Goal: Communication & Community: Answer question/provide support

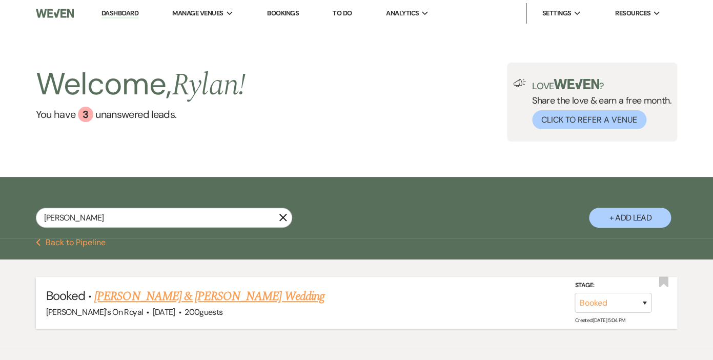
type input "[PERSON_NAME]"
click at [183, 294] on link "[PERSON_NAME] & [PERSON_NAME] Wedding" at bounding box center [208, 296] width 229 height 18
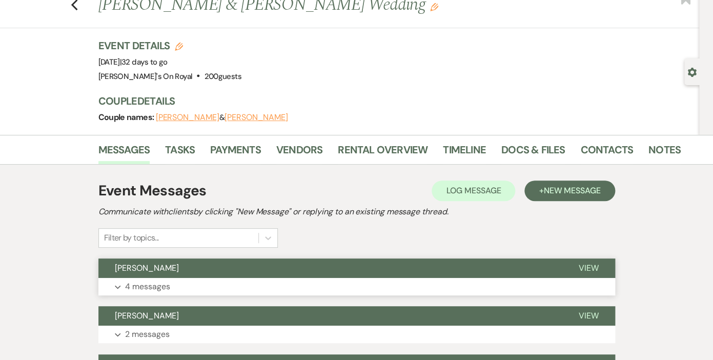
scroll to position [57, 0]
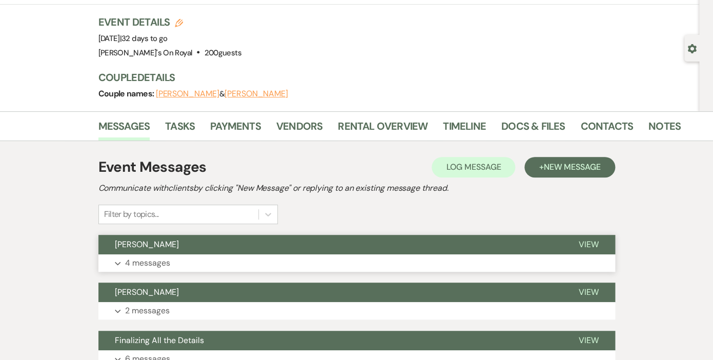
click at [159, 260] on p "4 messages" at bounding box center [147, 262] width 45 height 13
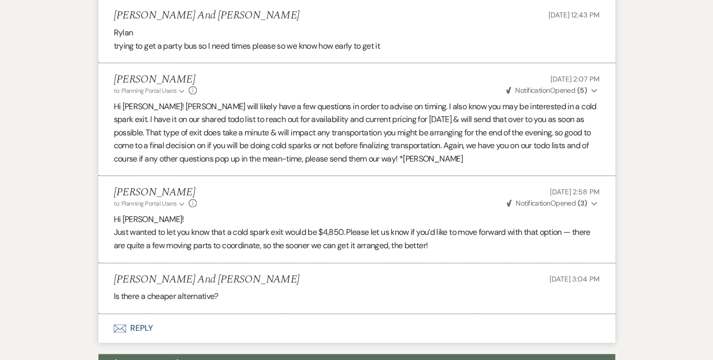
scroll to position [0, 0]
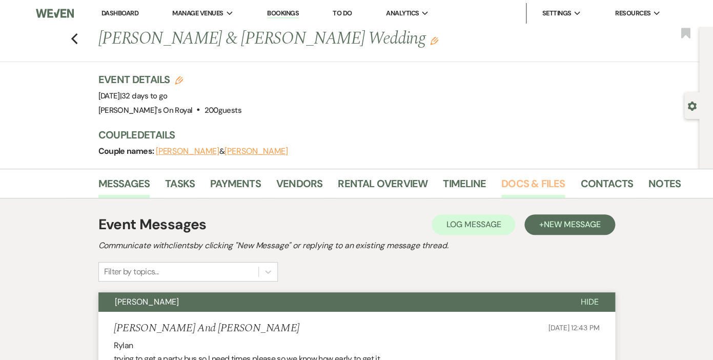
click at [534, 179] on link "Docs & Files" at bounding box center [533, 186] width 64 height 23
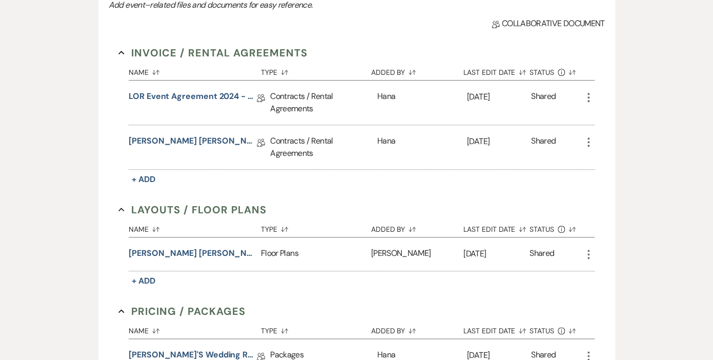
scroll to position [229, 0]
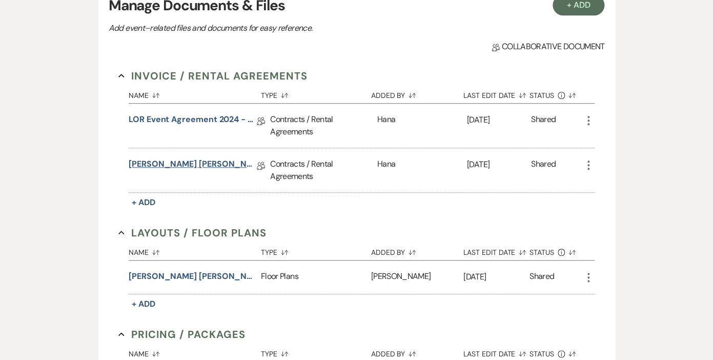
click at [213, 161] on link "[PERSON_NAME] [PERSON_NAME] Contract [DATE]" at bounding box center [193, 166] width 128 height 16
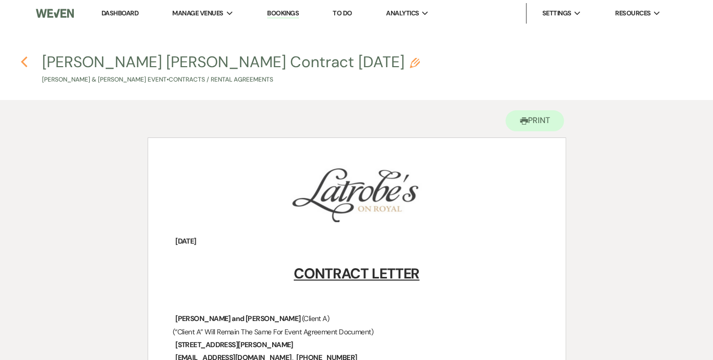
click at [26, 56] on icon "Previous" at bounding box center [24, 62] width 8 height 12
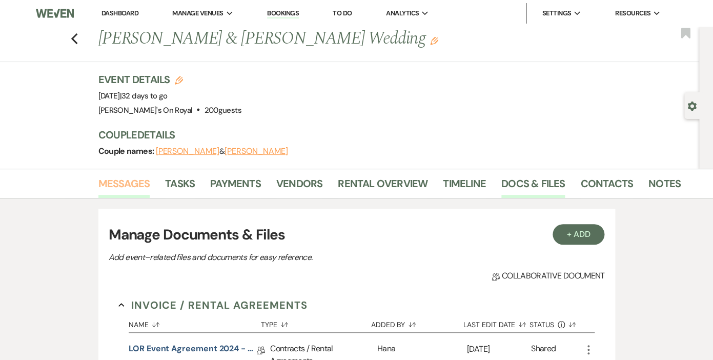
click at [136, 183] on link "Messages" at bounding box center [124, 186] width 52 height 23
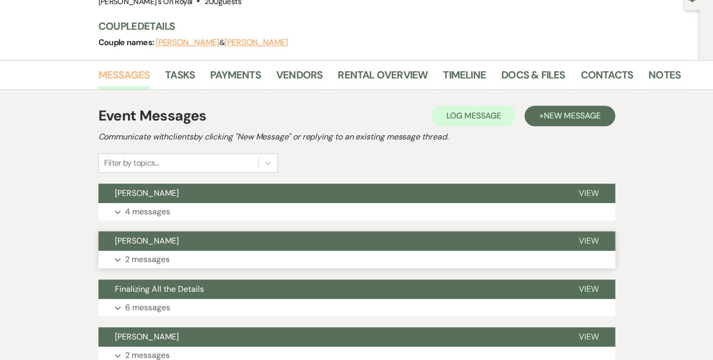
scroll to position [115, 0]
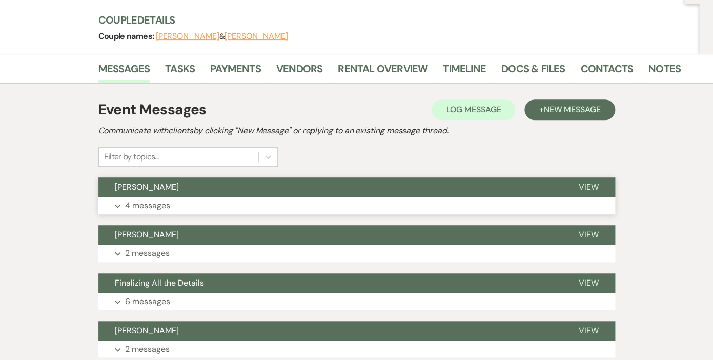
click at [161, 205] on p "4 messages" at bounding box center [147, 205] width 45 height 13
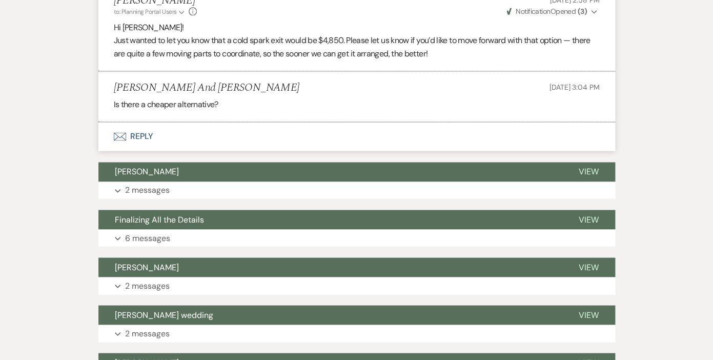
scroll to position [475, 0]
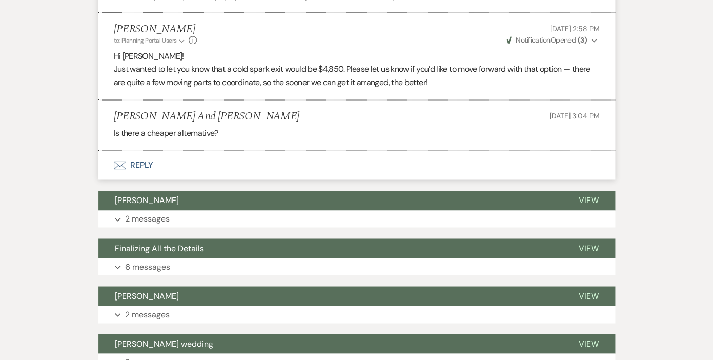
click at [144, 164] on button "Envelope Reply" at bounding box center [356, 165] width 516 height 29
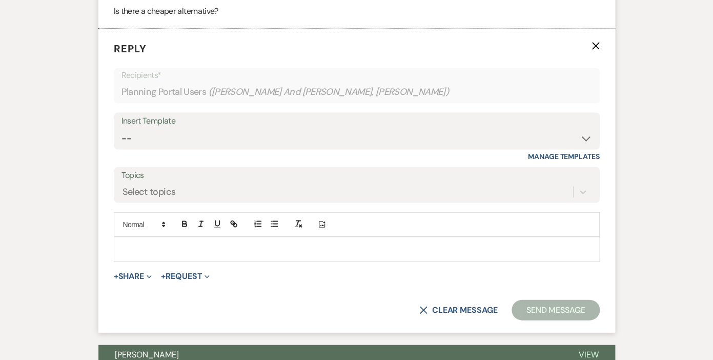
scroll to position [598, 0]
click at [157, 247] on p at bounding box center [356, 247] width 469 height 11
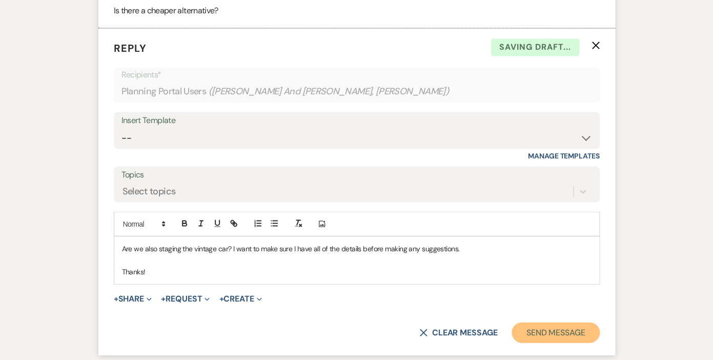
click at [547, 329] on button "Send Message" at bounding box center [555, 332] width 88 height 20
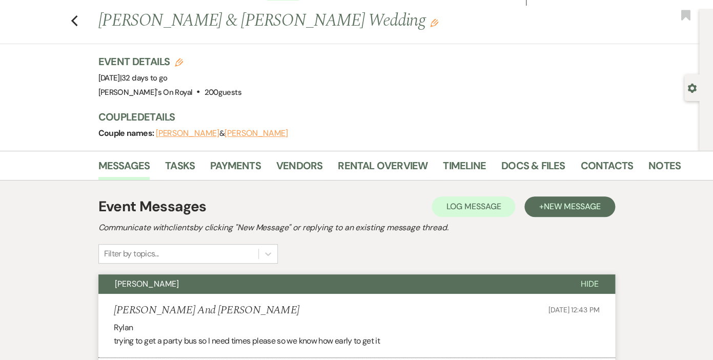
scroll to position [0, 0]
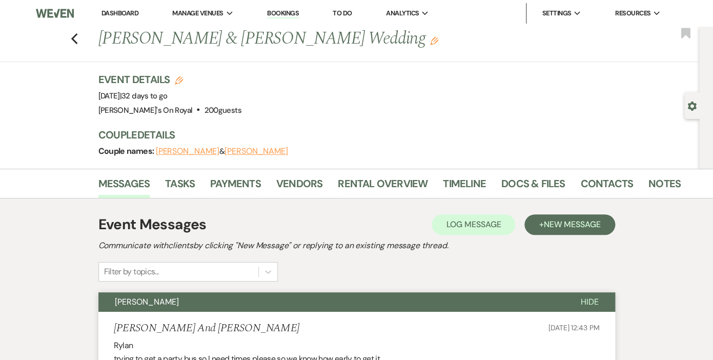
click at [588, 301] on span "Hide" at bounding box center [589, 301] width 18 height 11
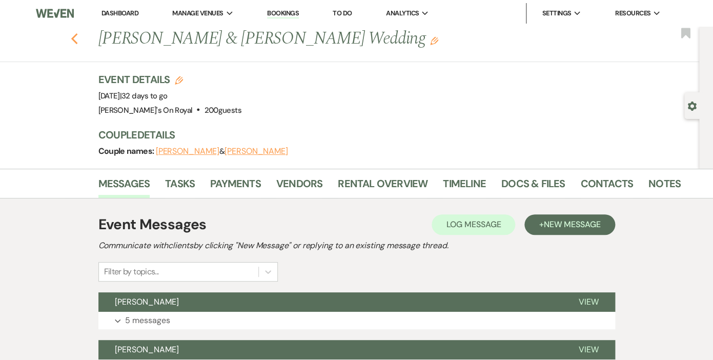
click at [71, 38] on icon "Previous" at bounding box center [75, 39] width 8 height 12
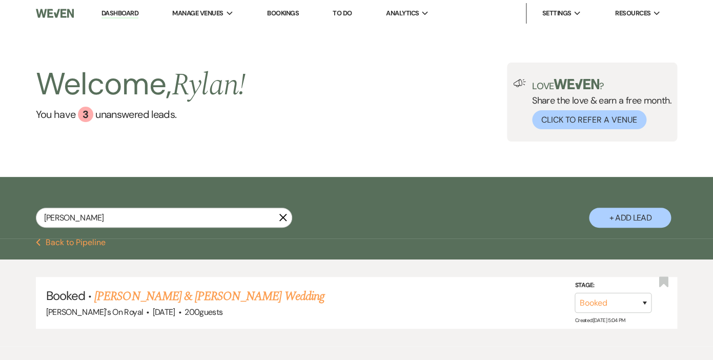
click at [282, 217] on icon "X" at bounding box center [283, 217] width 8 height 8
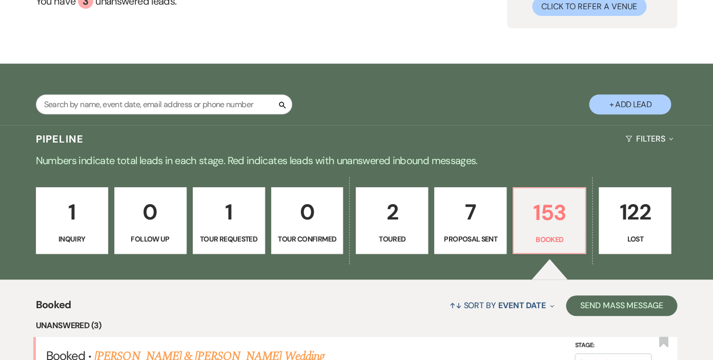
scroll to position [110, 0]
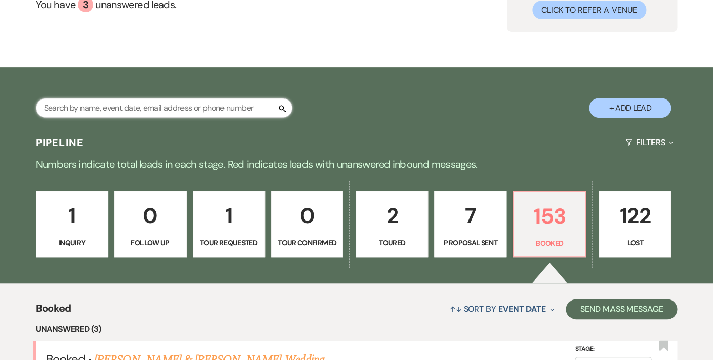
click at [214, 106] on input "text" at bounding box center [164, 108] width 256 height 20
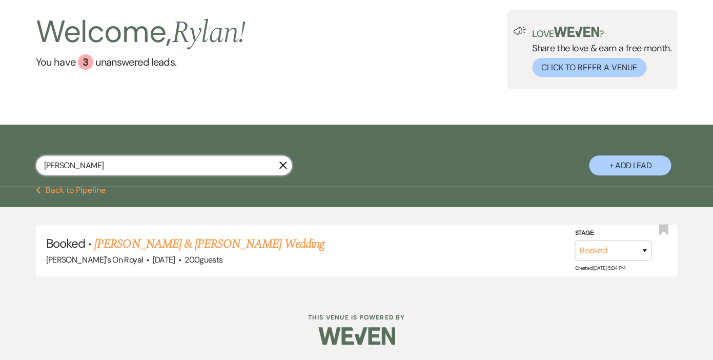
scroll to position [52, 0]
type input "[PERSON_NAME]"
click at [244, 239] on link "[PERSON_NAME] & [PERSON_NAME] Wedding" at bounding box center [208, 244] width 229 height 18
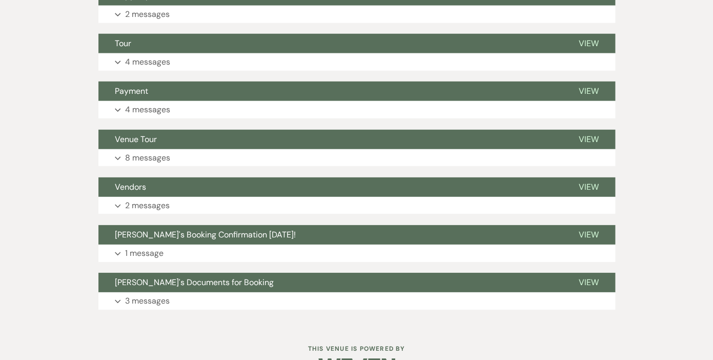
scroll to position [1053, 0]
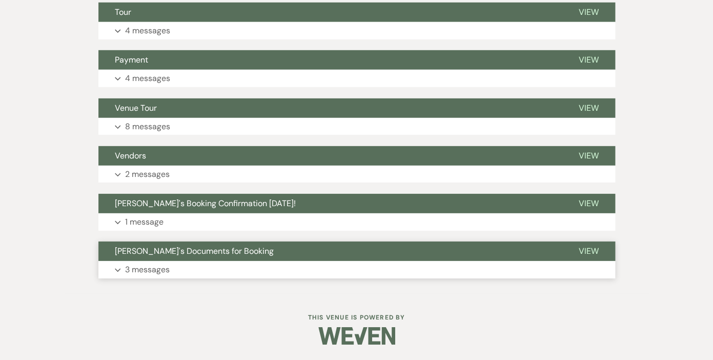
click at [155, 272] on p "3 messages" at bounding box center [147, 269] width 45 height 13
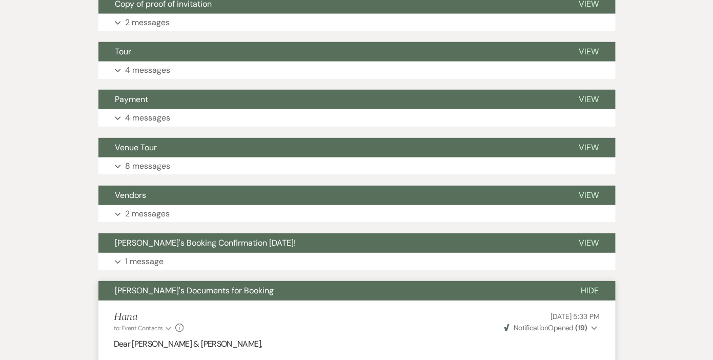
scroll to position [1051, 0]
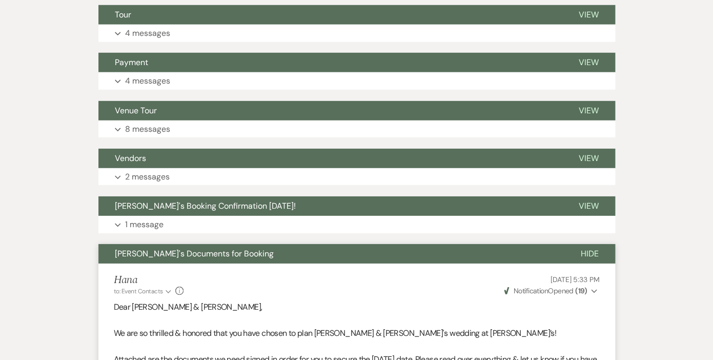
click at [586, 252] on span "Hide" at bounding box center [589, 253] width 18 height 11
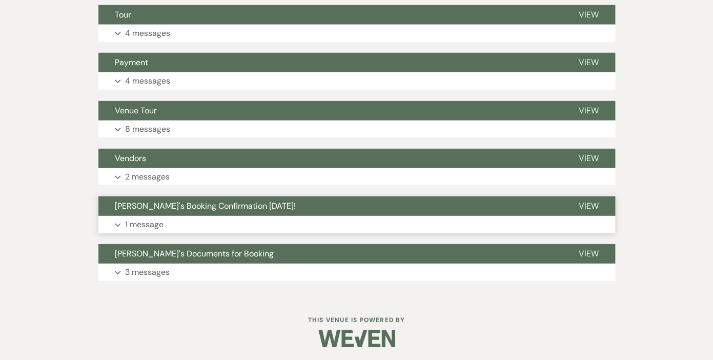
click at [154, 223] on p "1 message" at bounding box center [144, 224] width 38 height 13
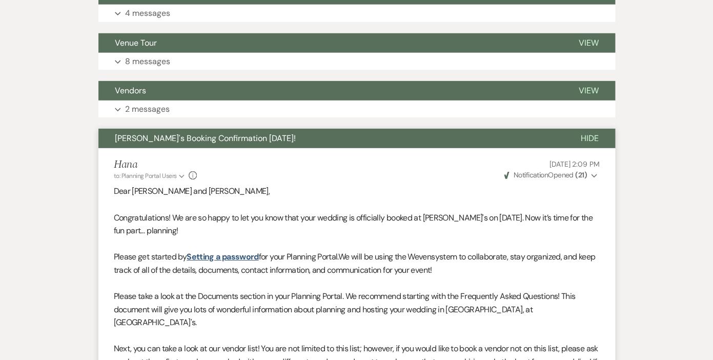
scroll to position [1108, 0]
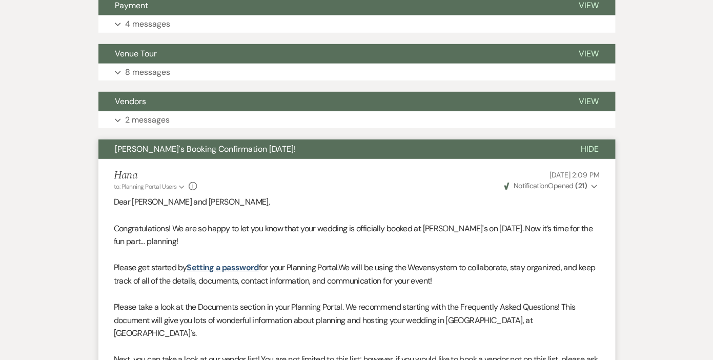
click at [585, 149] on span "Hide" at bounding box center [589, 148] width 18 height 11
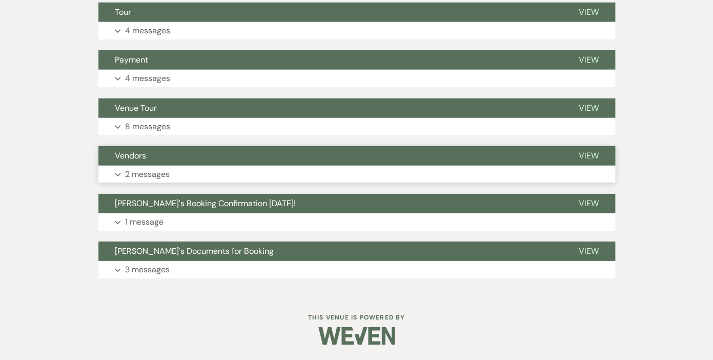
click at [155, 169] on p "2 messages" at bounding box center [147, 174] width 45 height 13
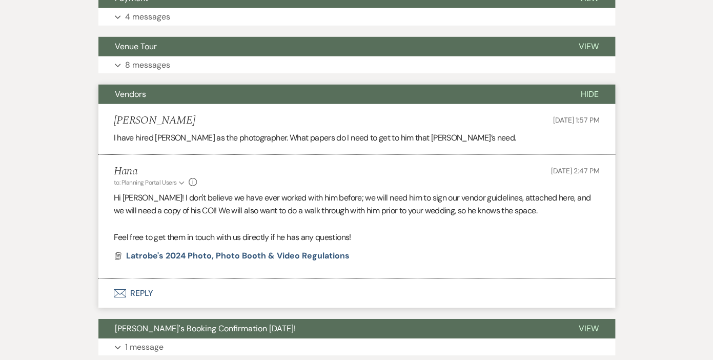
scroll to position [1117, 0]
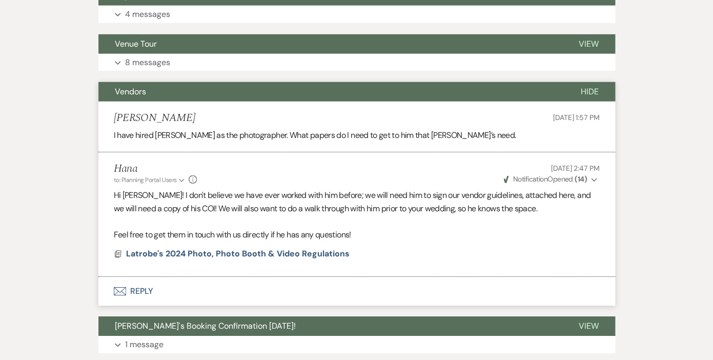
click at [594, 90] on span "Hide" at bounding box center [589, 91] width 18 height 11
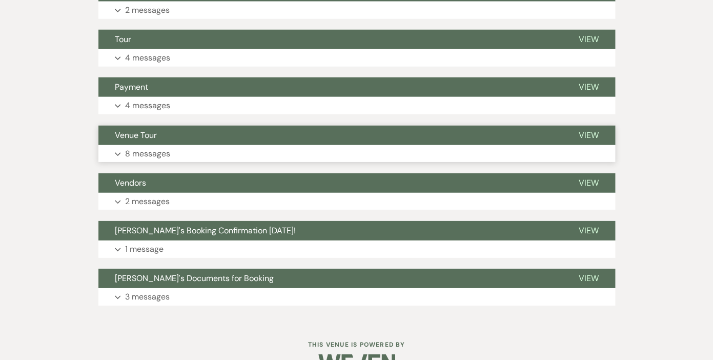
scroll to position [1025, 0]
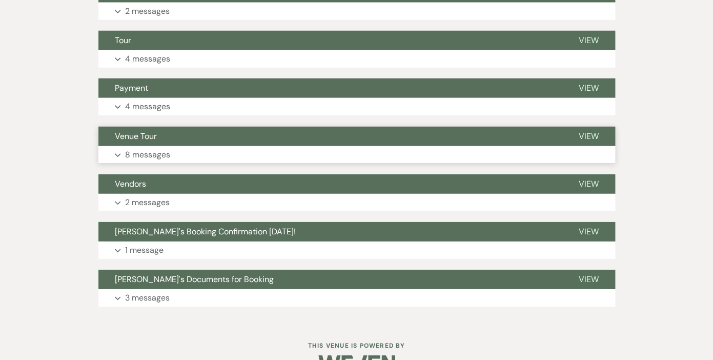
click at [153, 155] on p "8 messages" at bounding box center [147, 154] width 45 height 13
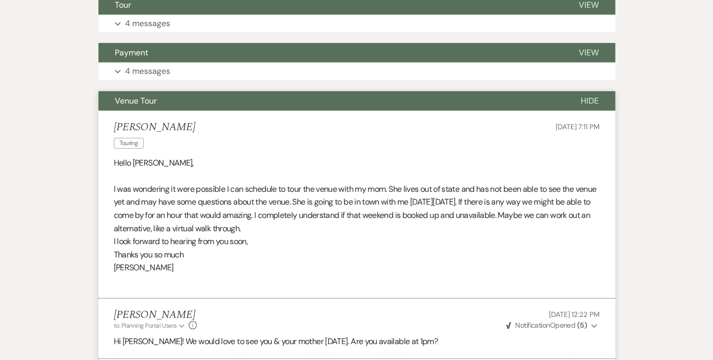
scroll to position [1037, 0]
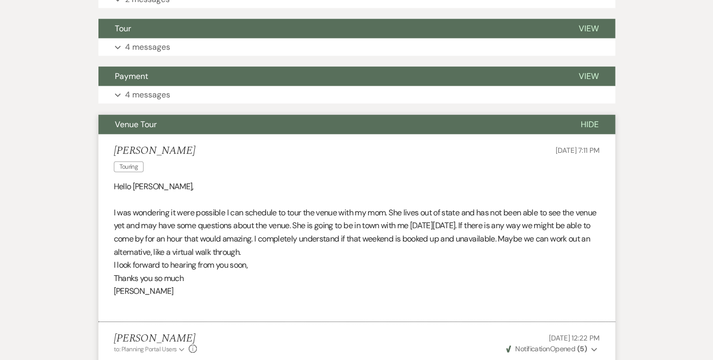
click at [589, 119] on span "Hide" at bounding box center [589, 124] width 18 height 11
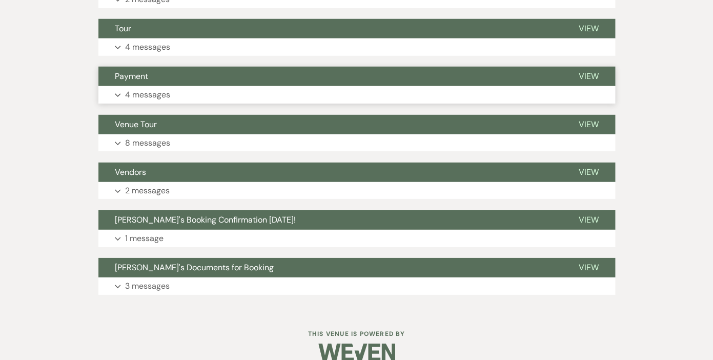
click at [158, 95] on p "4 messages" at bounding box center [147, 94] width 45 height 13
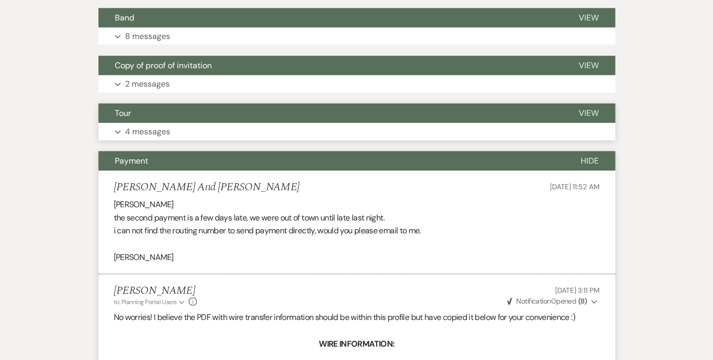
scroll to position [950, 0]
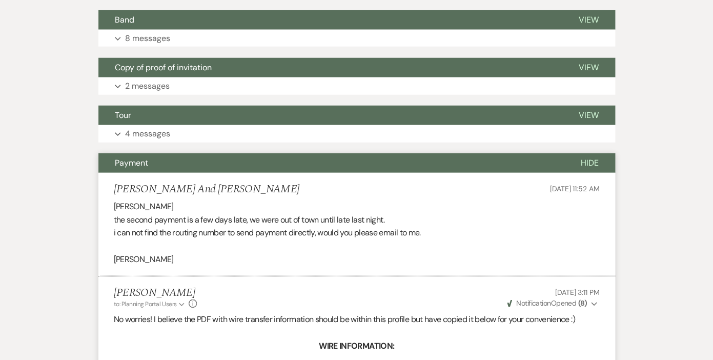
click at [593, 164] on span "Hide" at bounding box center [589, 162] width 18 height 11
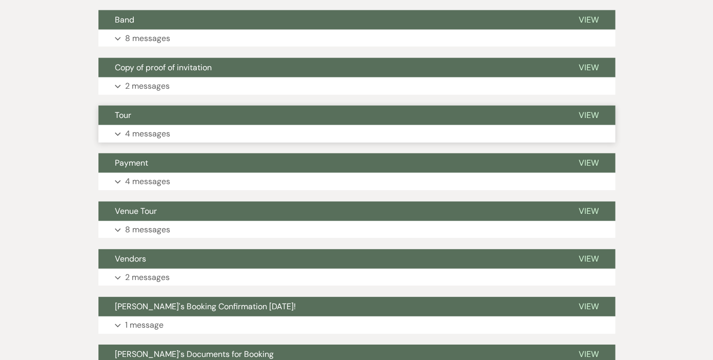
click at [155, 129] on p "4 messages" at bounding box center [147, 133] width 45 height 13
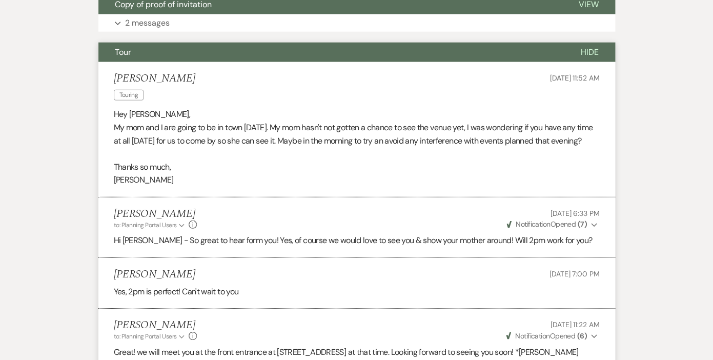
scroll to position [1004, 0]
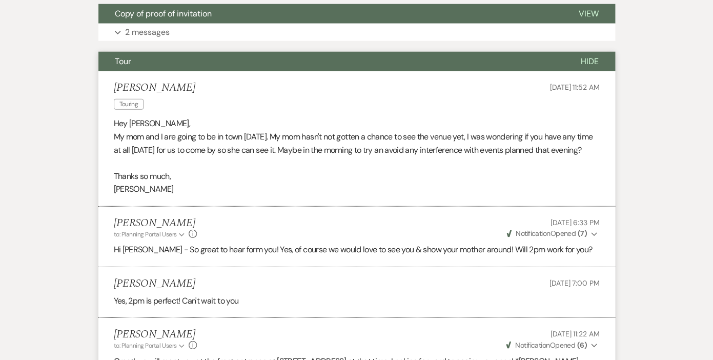
click at [588, 56] on span "Hide" at bounding box center [589, 61] width 18 height 11
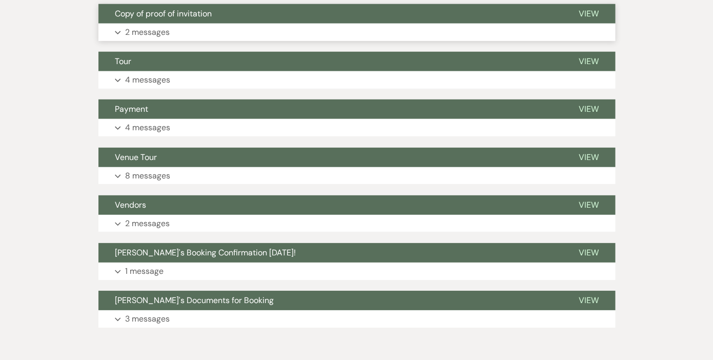
click at [153, 28] on p "2 messages" at bounding box center [147, 32] width 45 height 13
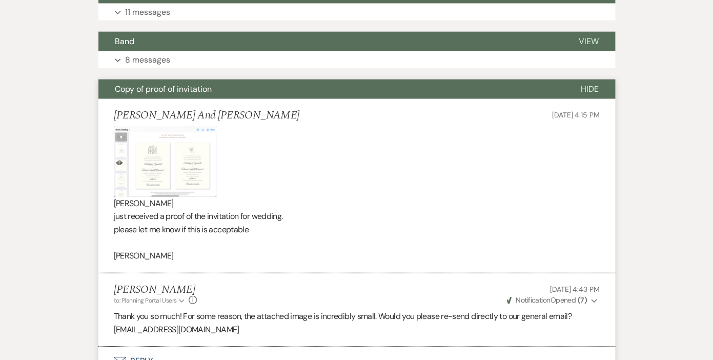
scroll to position [915, 0]
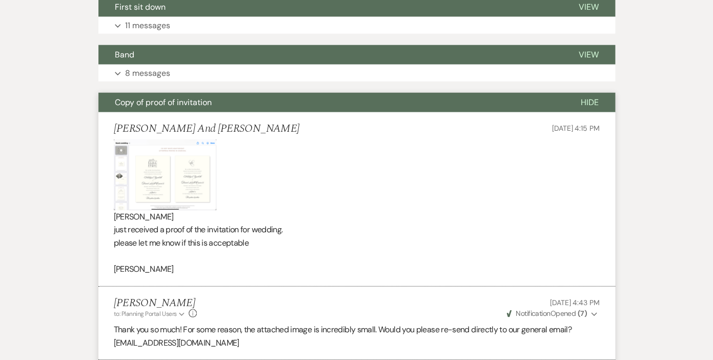
click at [586, 98] on span "Hide" at bounding box center [589, 102] width 18 height 11
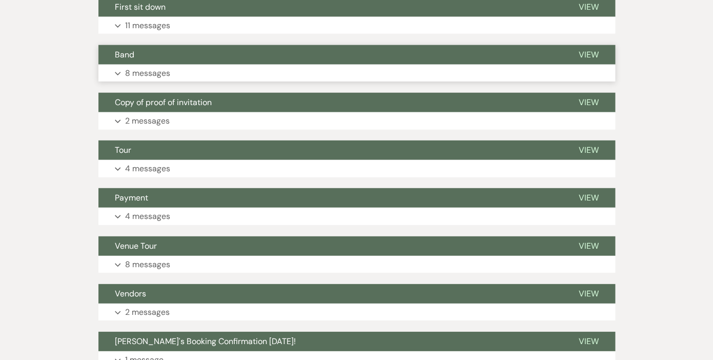
click at [155, 74] on p "8 messages" at bounding box center [147, 73] width 45 height 13
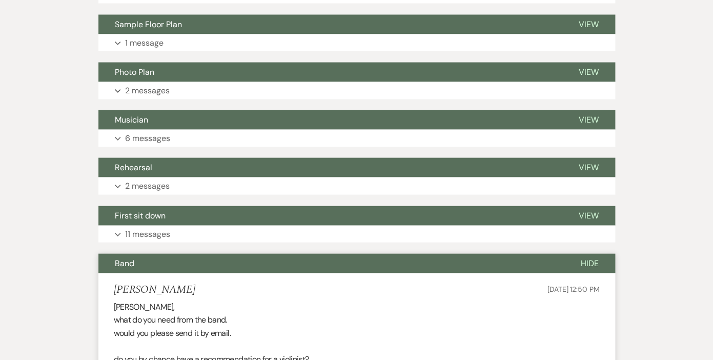
scroll to position [647, 0]
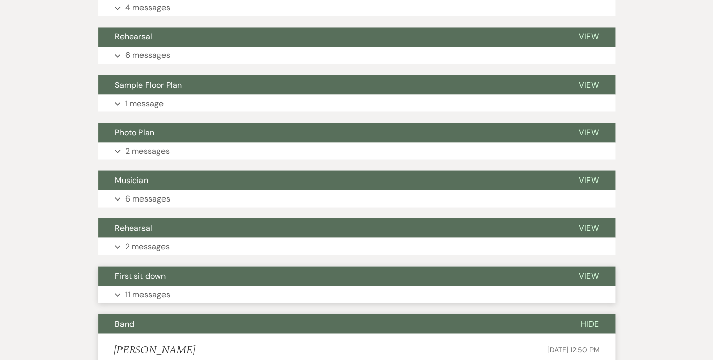
click at [146, 290] on p "11 messages" at bounding box center [147, 293] width 45 height 13
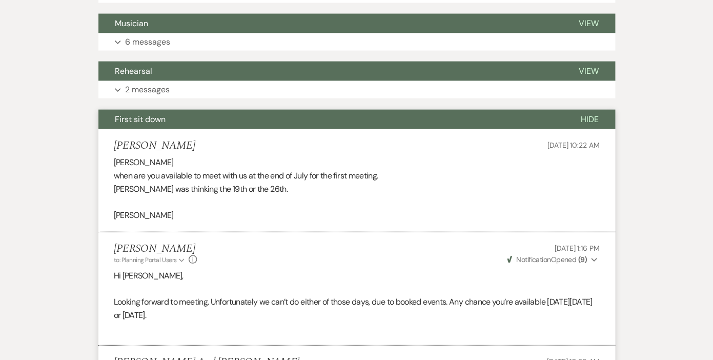
scroll to position [790, 0]
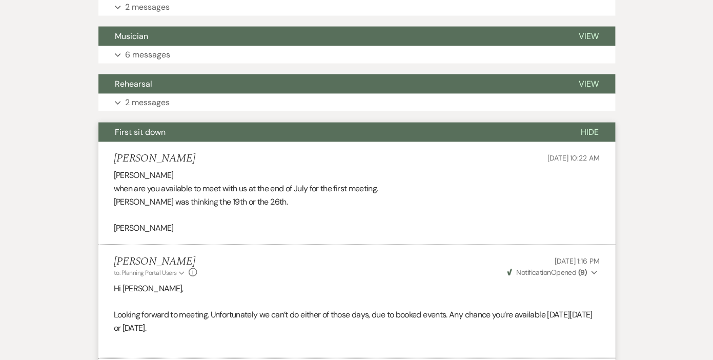
click at [593, 132] on span "Hide" at bounding box center [589, 132] width 18 height 11
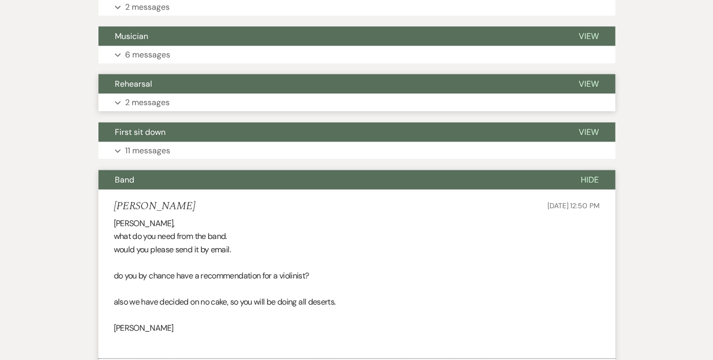
click at [153, 100] on p "2 messages" at bounding box center [147, 102] width 45 height 13
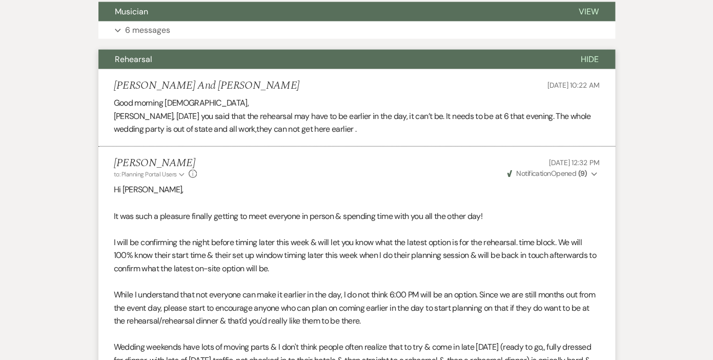
scroll to position [815, 0]
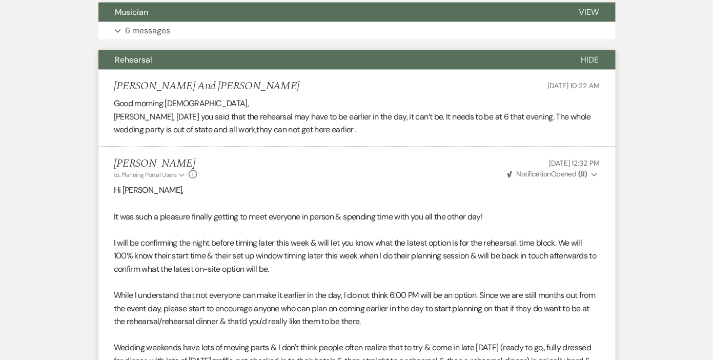
click at [588, 61] on span "Hide" at bounding box center [589, 59] width 18 height 11
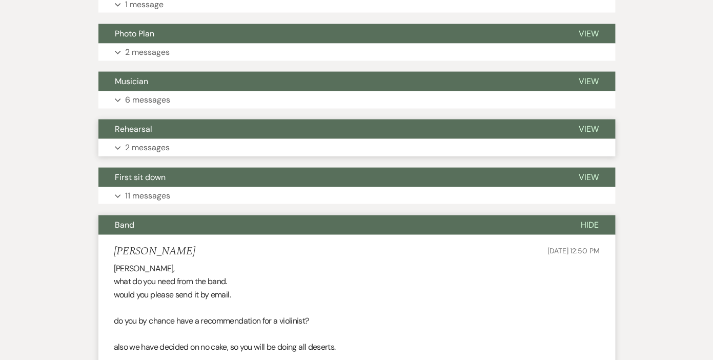
scroll to position [693, 0]
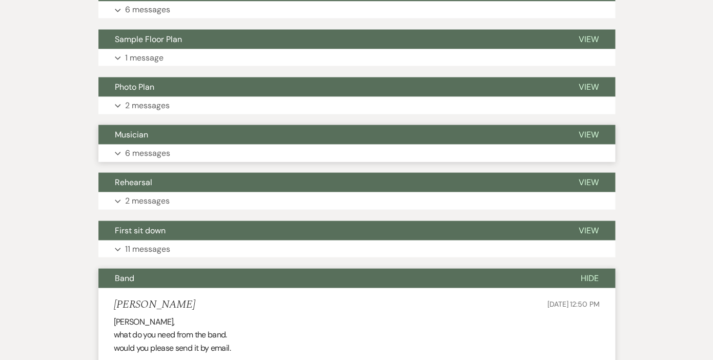
click at [157, 153] on p "6 messages" at bounding box center [147, 152] width 45 height 13
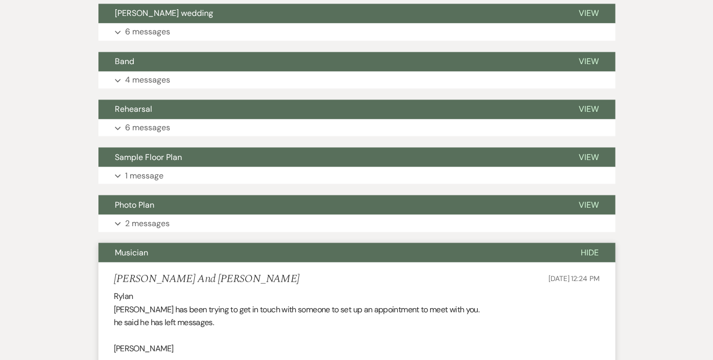
scroll to position [564, 0]
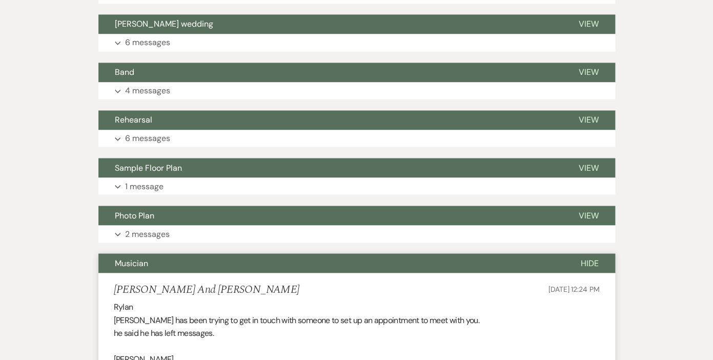
click at [589, 261] on span "Hide" at bounding box center [589, 262] width 18 height 11
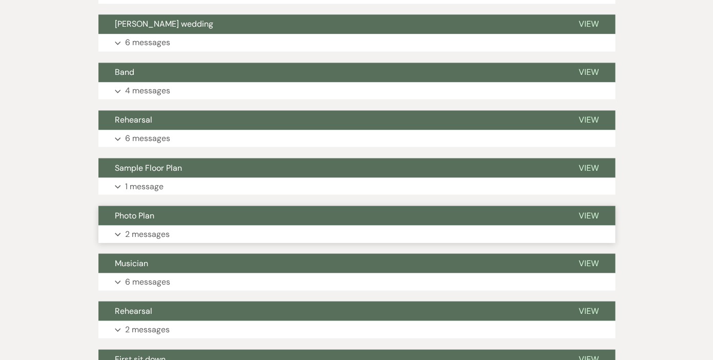
click at [166, 232] on p "2 messages" at bounding box center [147, 233] width 45 height 13
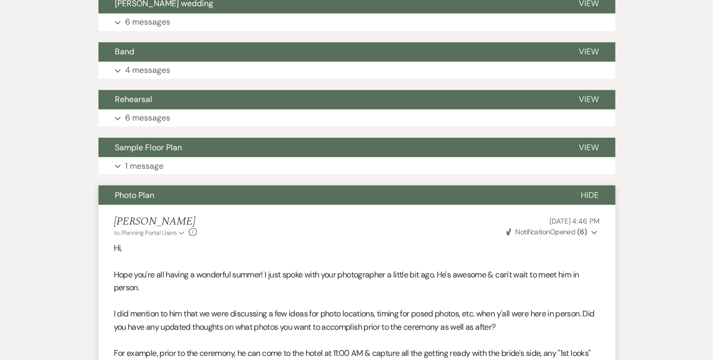
scroll to position [579, 0]
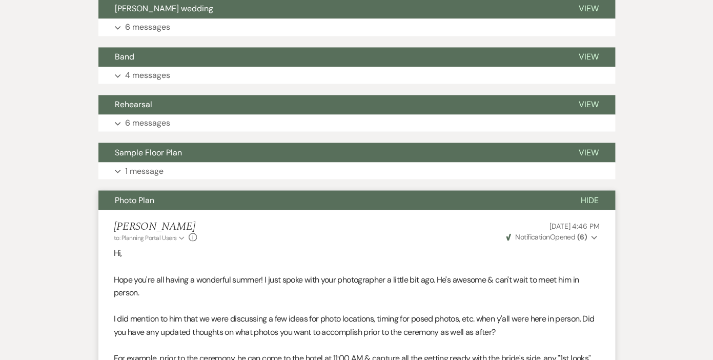
click at [584, 200] on span "Hide" at bounding box center [589, 199] width 18 height 11
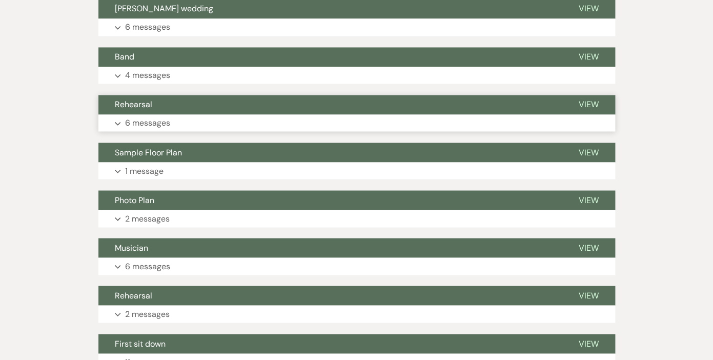
click at [153, 120] on p "6 messages" at bounding box center [147, 122] width 45 height 13
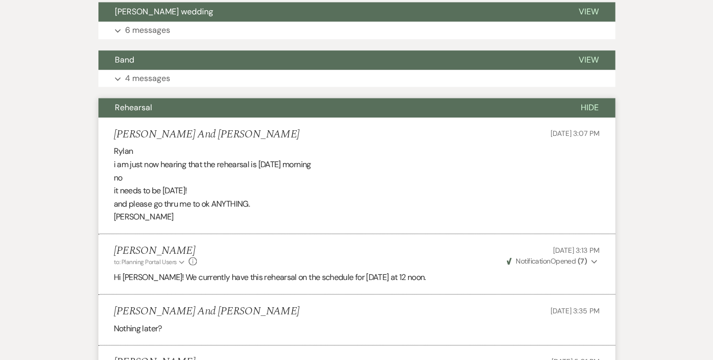
scroll to position [559, 0]
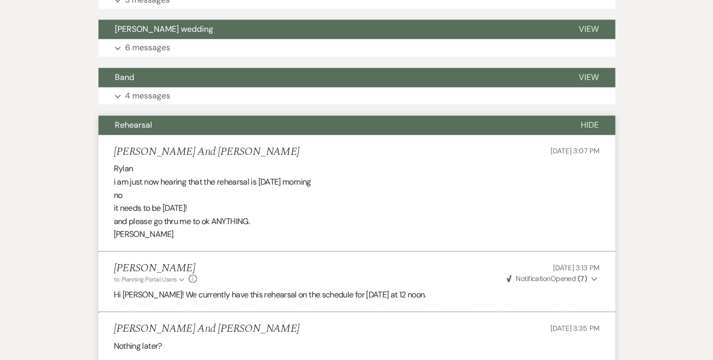
click at [589, 120] on span "Hide" at bounding box center [589, 124] width 18 height 11
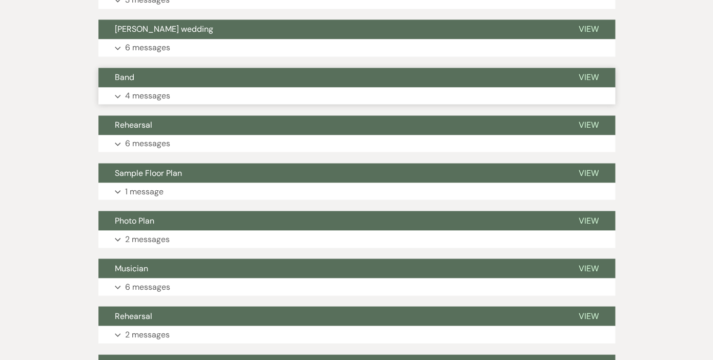
click at [157, 94] on p "4 messages" at bounding box center [147, 95] width 45 height 13
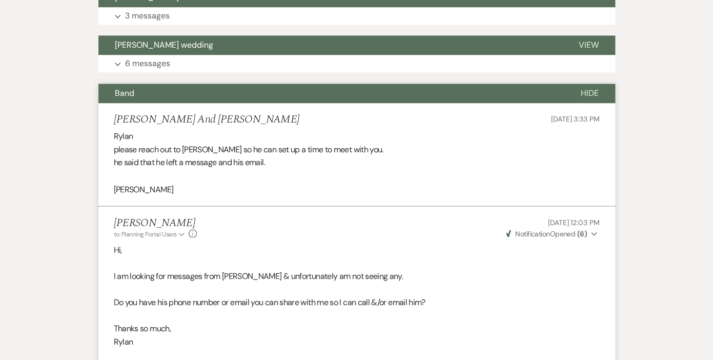
scroll to position [536, 0]
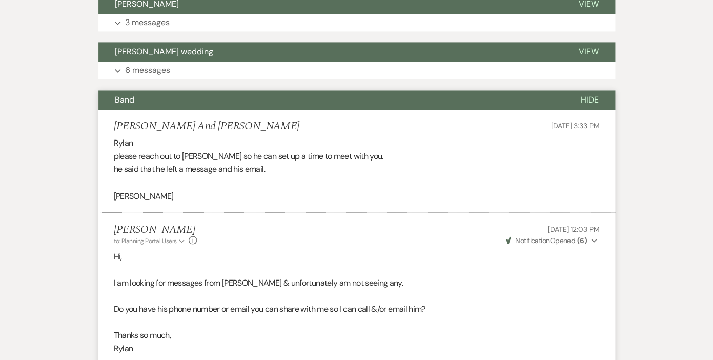
click at [589, 97] on span "Hide" at bounding box center [589, 99] width 18 height 11
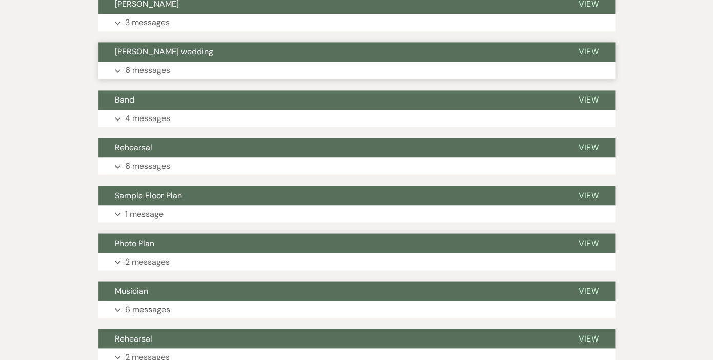
click at [161, 67] on p "6 messages" at bounding box center [147, 70] width 45 height 13
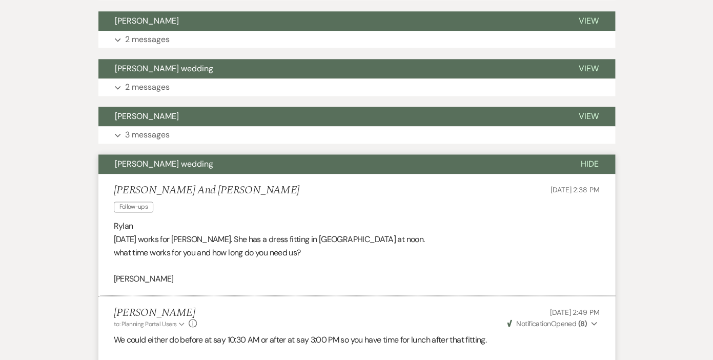
scroll to position [413, 0]
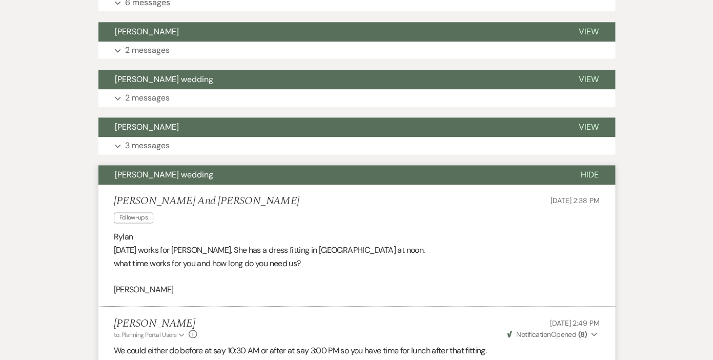
click at [590, 176] on span "Hide" at bounding box center [589, 174] width 18 height 11
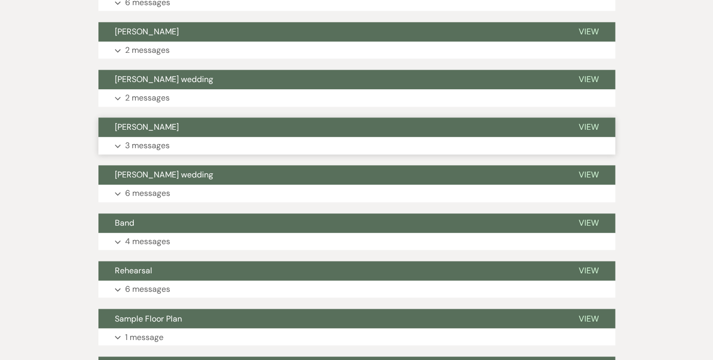
click at [153, 147] on p "3 messages" at bounding box center [147, 145] width 45 height 13
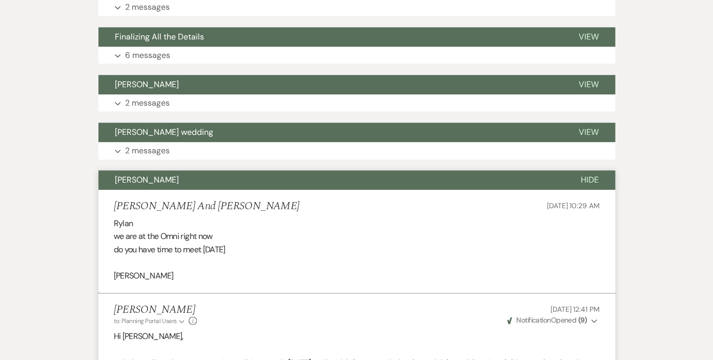
scroll to position [358, 0]
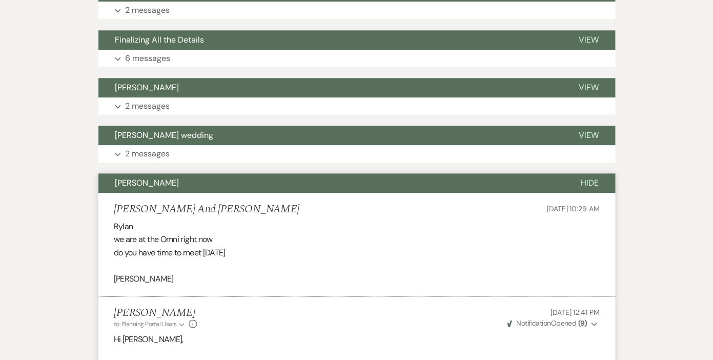
click at [589, 181] on span "Hide" at bounding box center [589, 182] width 18 height 11
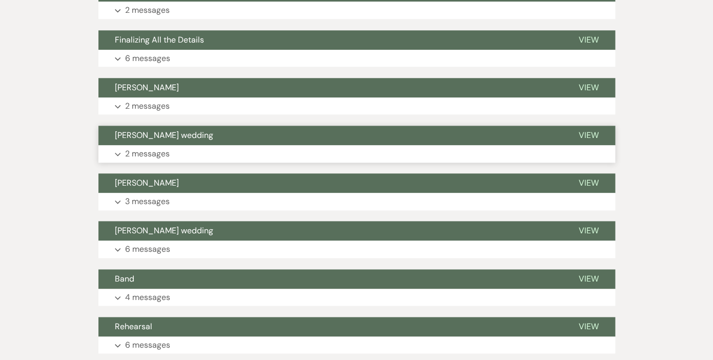
click at [156, 151] on p "2 messages" at bounding box center [147, 153] width 45 height 13
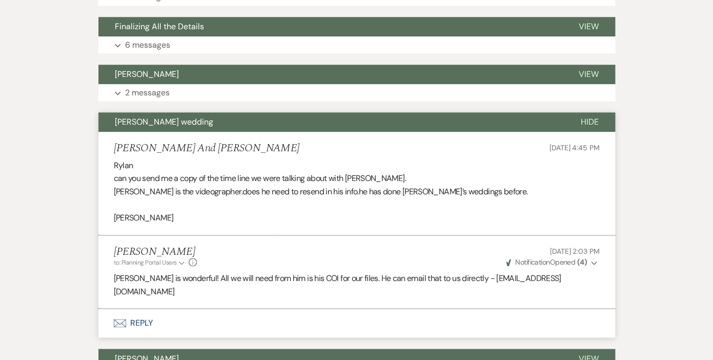
scroll to position [359, 0]
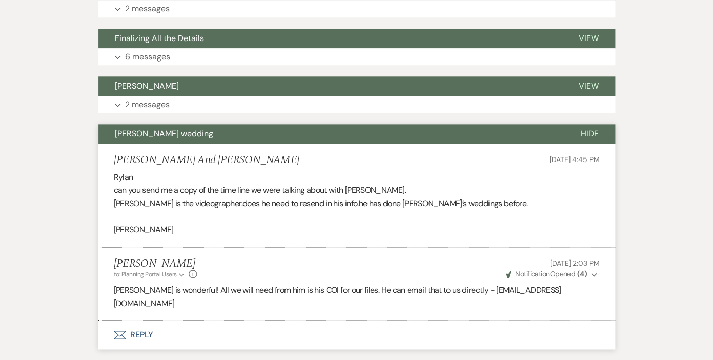
click at [587, 130] on span "Hide" at bounding box center [589, 133] width 18 height 11
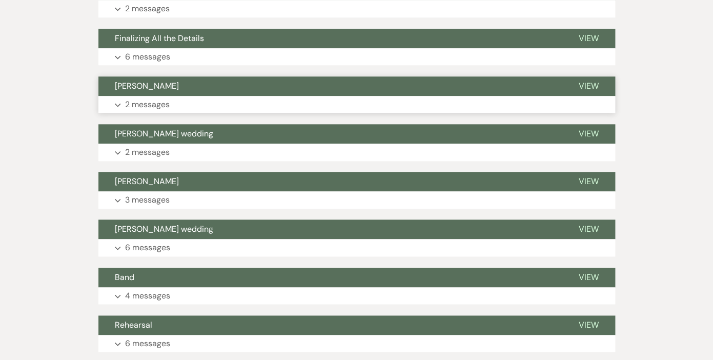
click at [158, 101] on p "2 messages" at bounding box center [147, 104] width 45 height 13
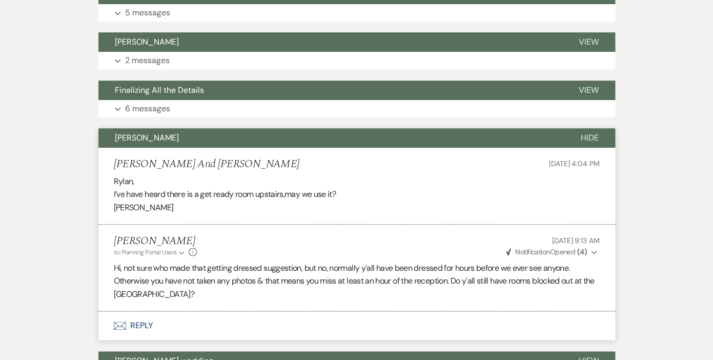
scroll to position [289, 0]
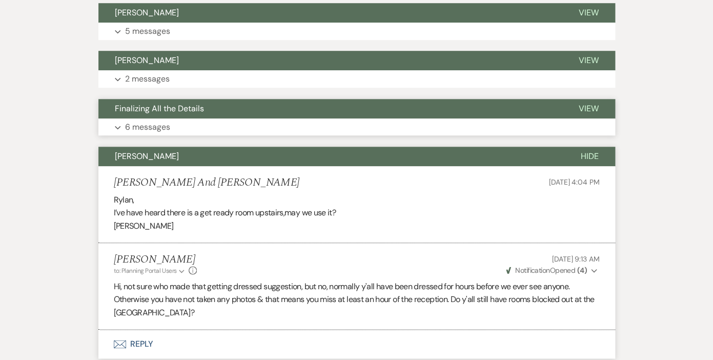
click at [149, 125] on p "6 messages" at bounding box center [147, 126] width 45 height 13
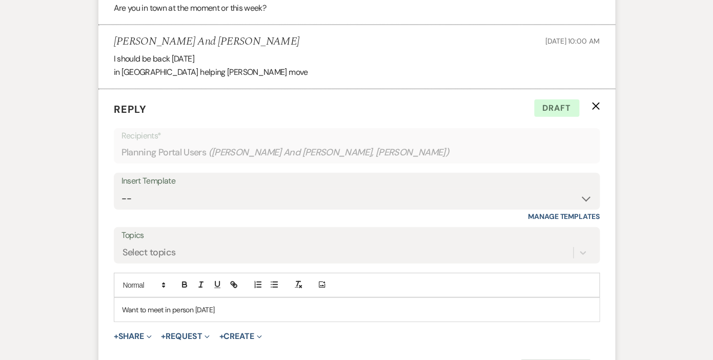
scroll to position [823, 0]
click at [595, 107] on use "button" at bounding box center [595, 106] width 8 height 8
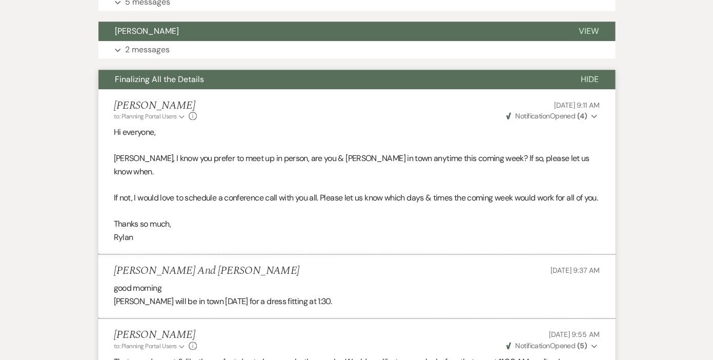
scroll to position [312, 0]
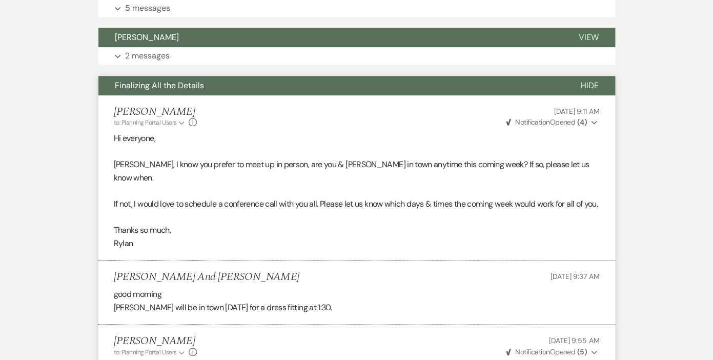
click at [592, 82] on span "Hide" at bounding box center [589, 85] width 18 height 11
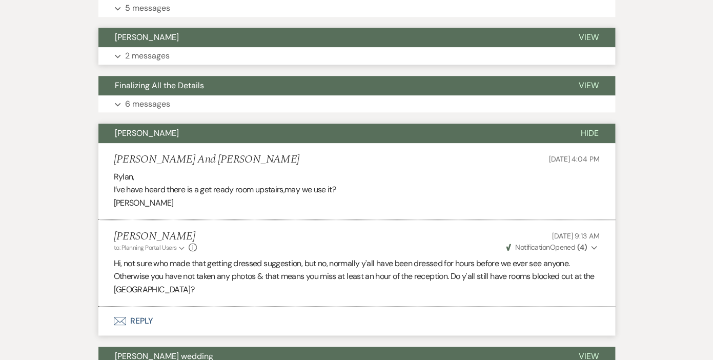
click at [161, 52] on p "2 messages" at bounding box center [147, 55] width 45 height 13
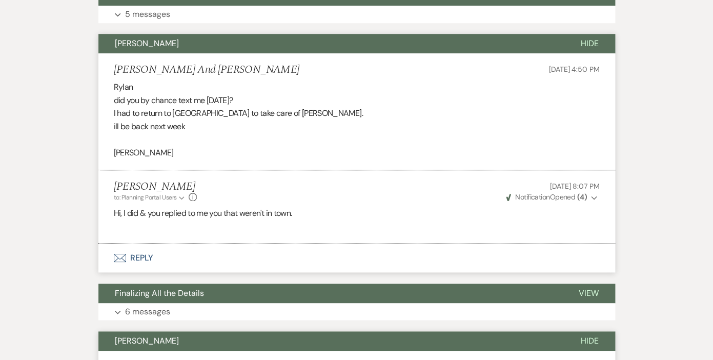
scroll to position [303, 0]
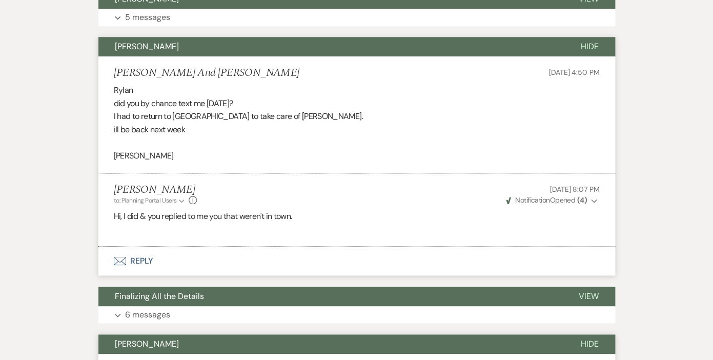
click at [586, 47] on span "Hide" at bounding box center [589, 46] width 18 height 11
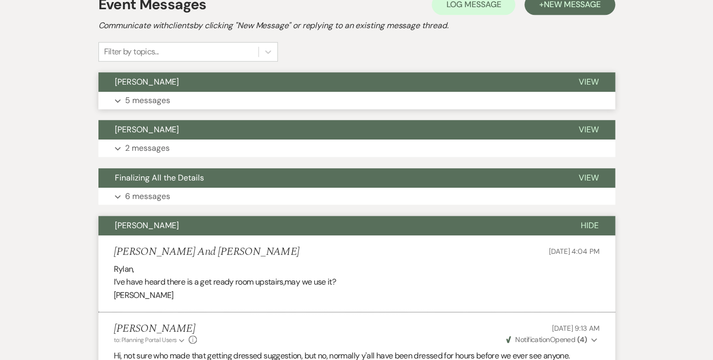
scroll to position [210, 0]
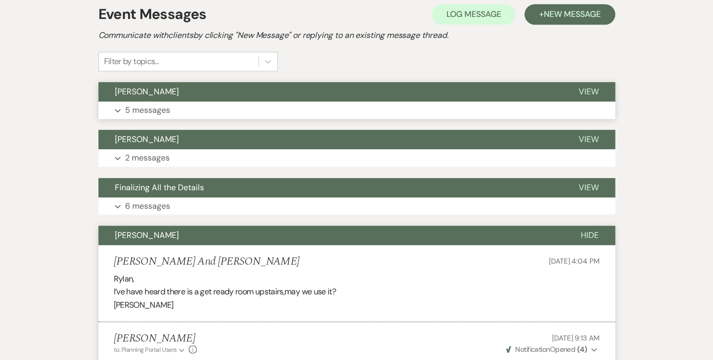
click at [154, 108] on p "5 messages" at bounding box center [147, 109] width 45 height 13
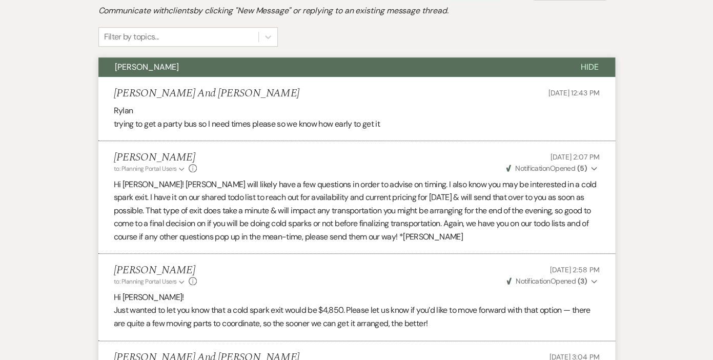
scroll to position [217, 0]
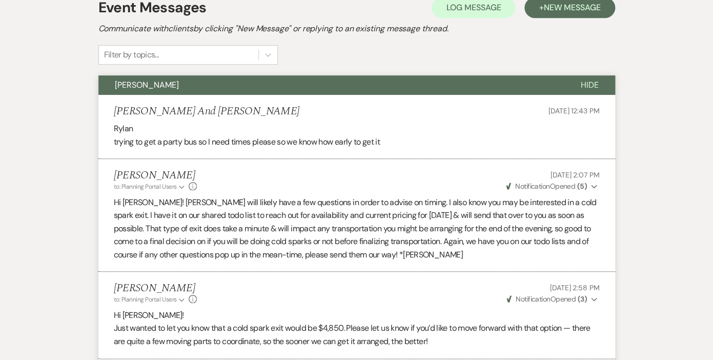
click at [590, 81] on span "Hide" at bounding box center [589, 84] width 18 height 11
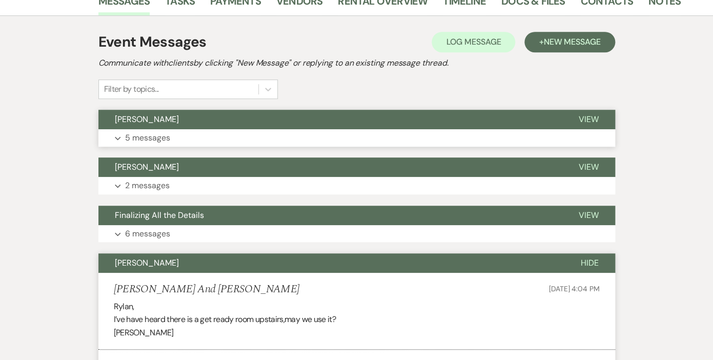
scroll to position [179, 0]
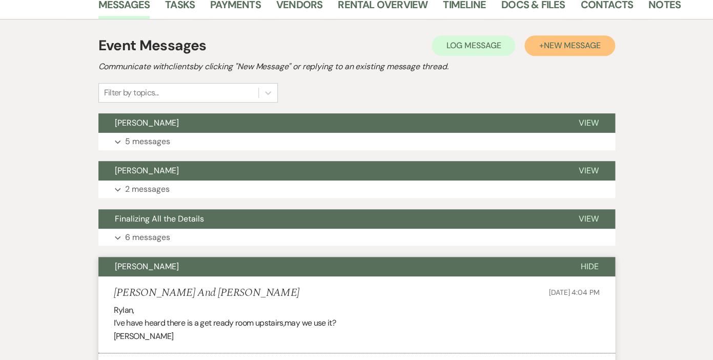
click at [564, 49] on span "New Message" at bounding box center [571, 45] width 57 height 11
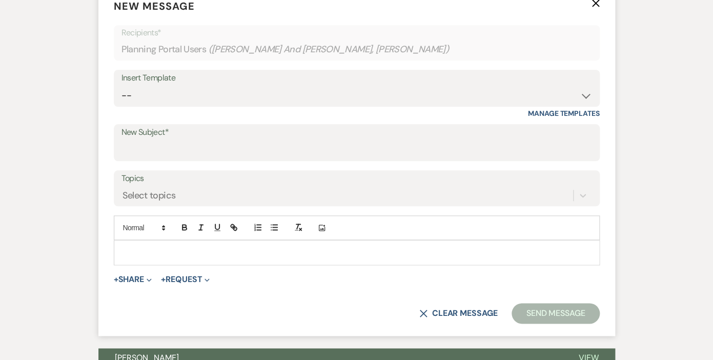
scroll to position [307, 0]
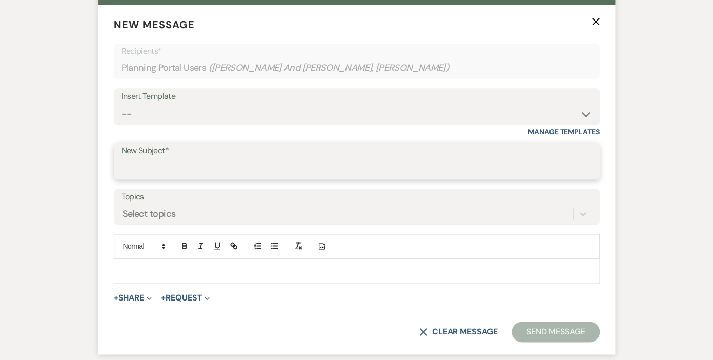
click at [162, 159] on input "New Subject*" at bounding box center [356, 168] width 470 height 20
type input "Final Food & Beverage Items"
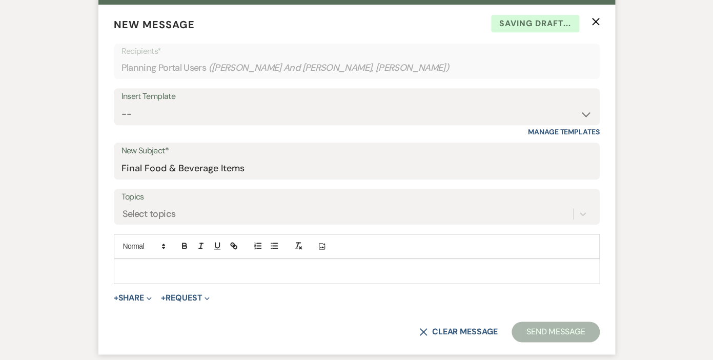
click at [161, 270] on p at bounding box center [356, 270] width 469 height 11
